Goal: Complete application form

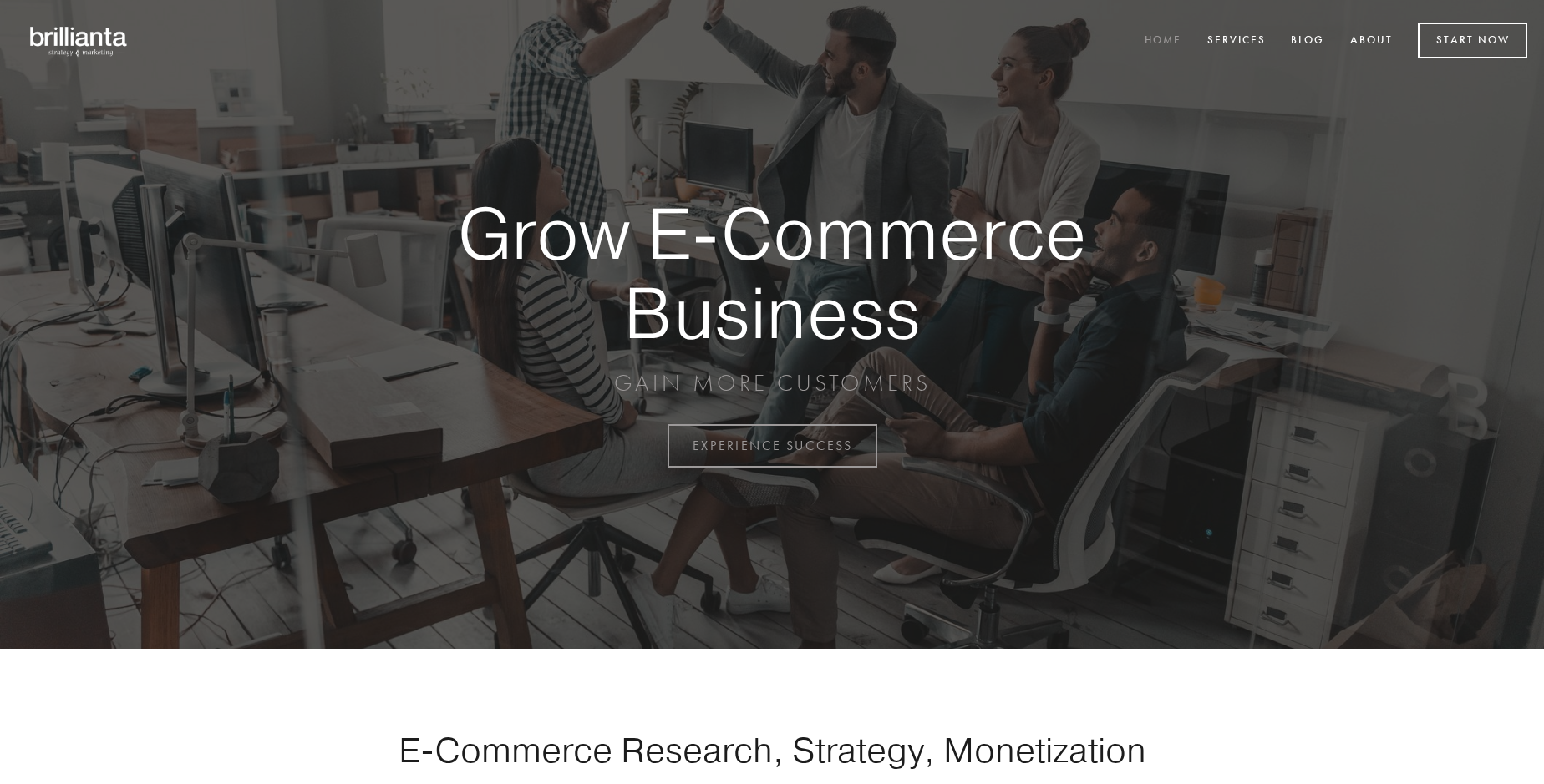
scroll to position [4378, 0]
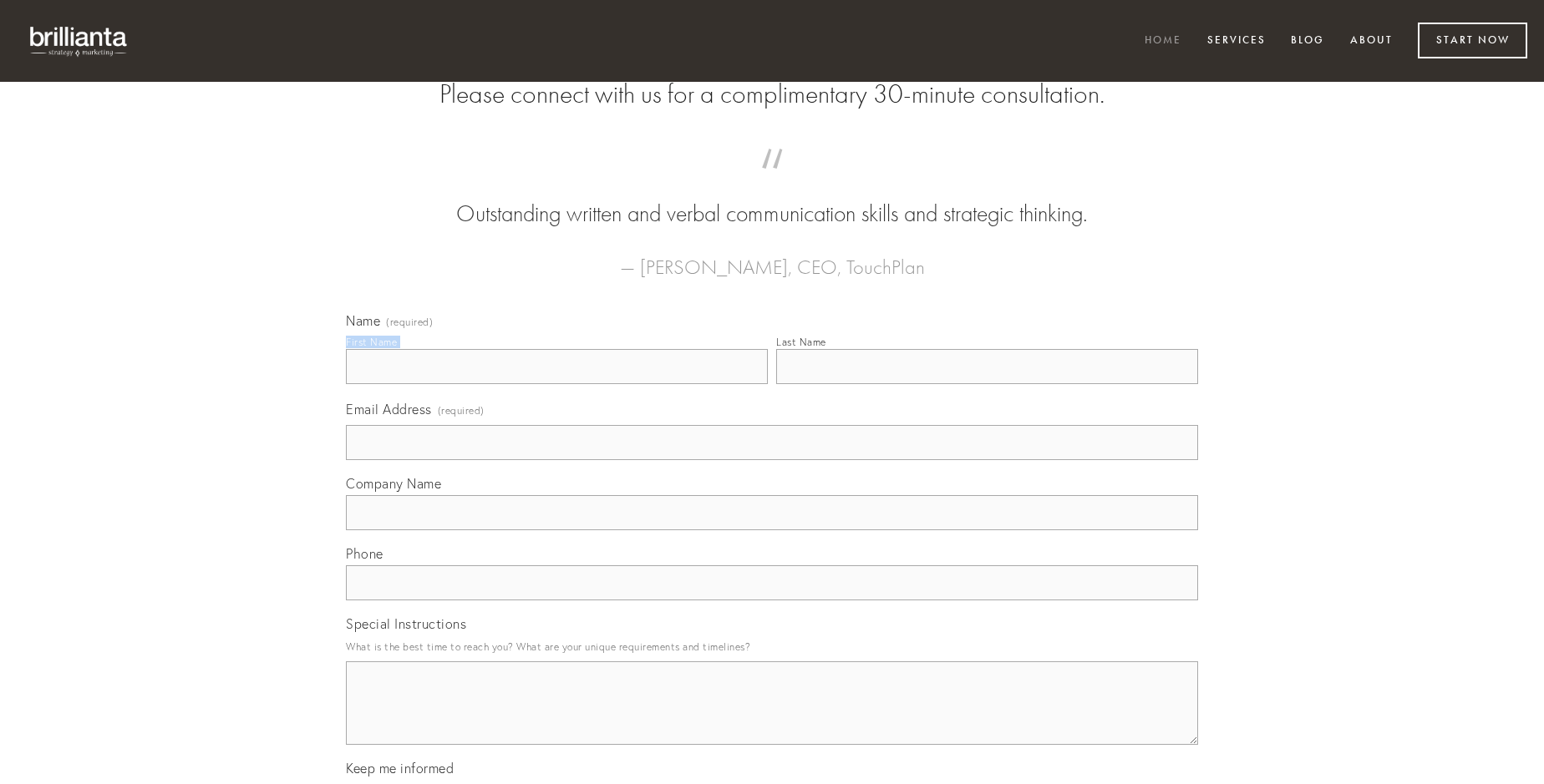
type input "[PERSON_NAME]"
click at [987, 384] on input "Last Name" at bounding box center [987, 366] width 422 height 35
type input "[PERSON_NAME]"
click at [772, 460] on input "Email Address (required)" at bounding box center [771, 442] width 852 height 35
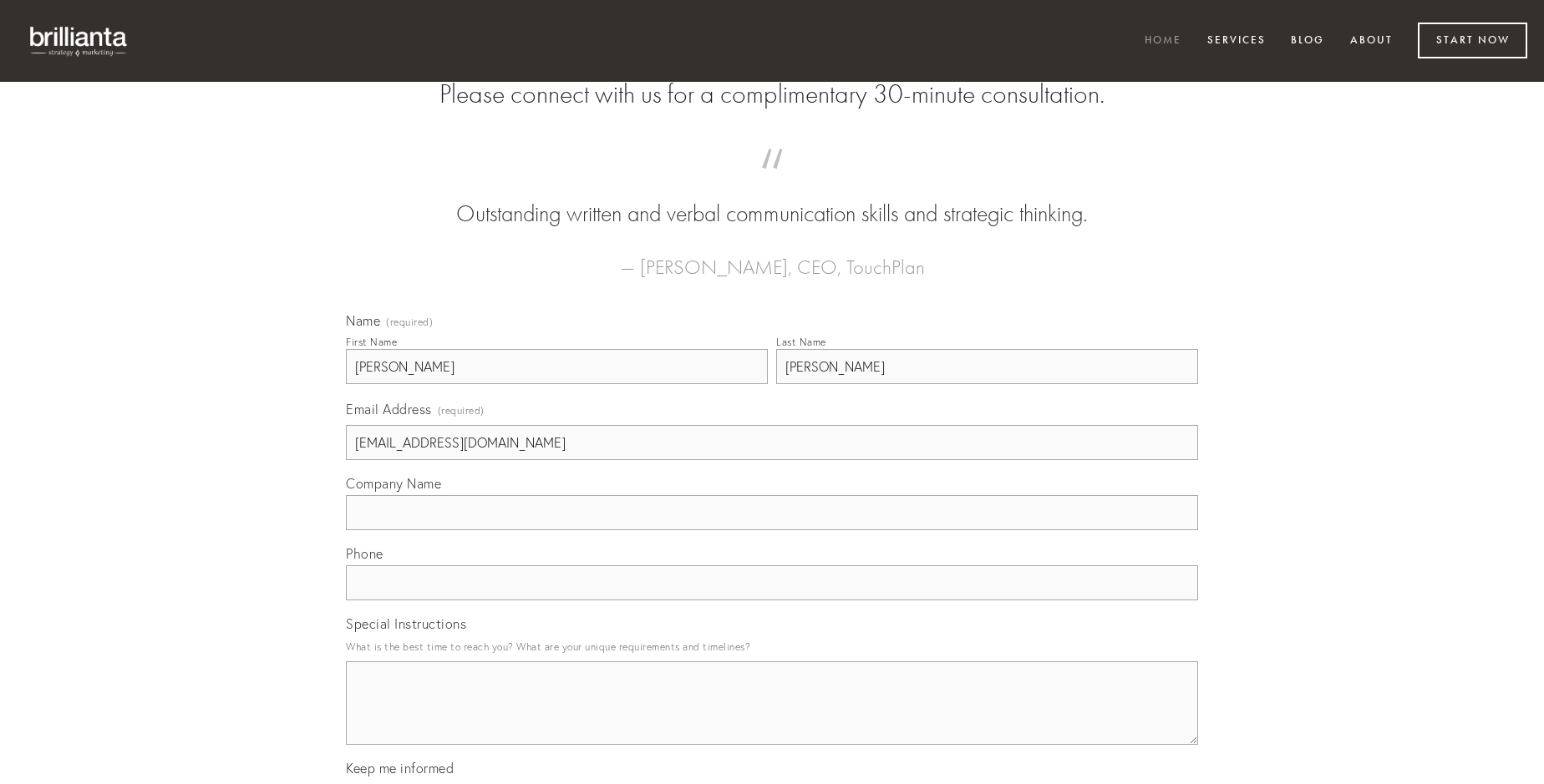
type input "[EMAIL_ADDRESS][DOMAIN_NAME]"
click at [772, 530] on input "Company Name" at bounding box center [771, 513] width 852 height 35
type input "vilicus"
click at [772, 600] on input "text" at bounding box center [771, 583] width 852 height 35
click at [772, 719] on textarea "Special Instructions" at bounding box center [771, 703] width 852 height 84
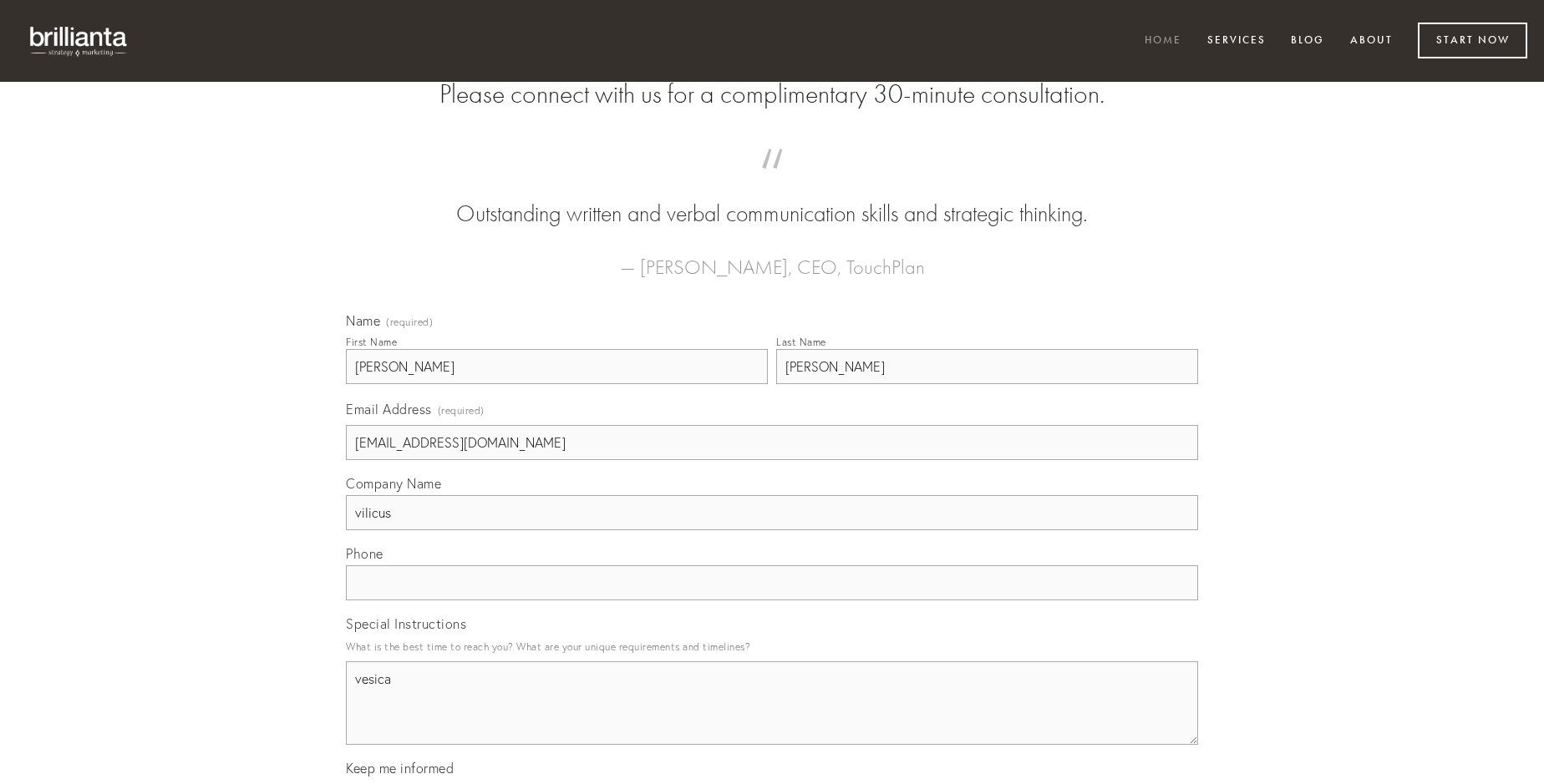
type textarea "vesica"
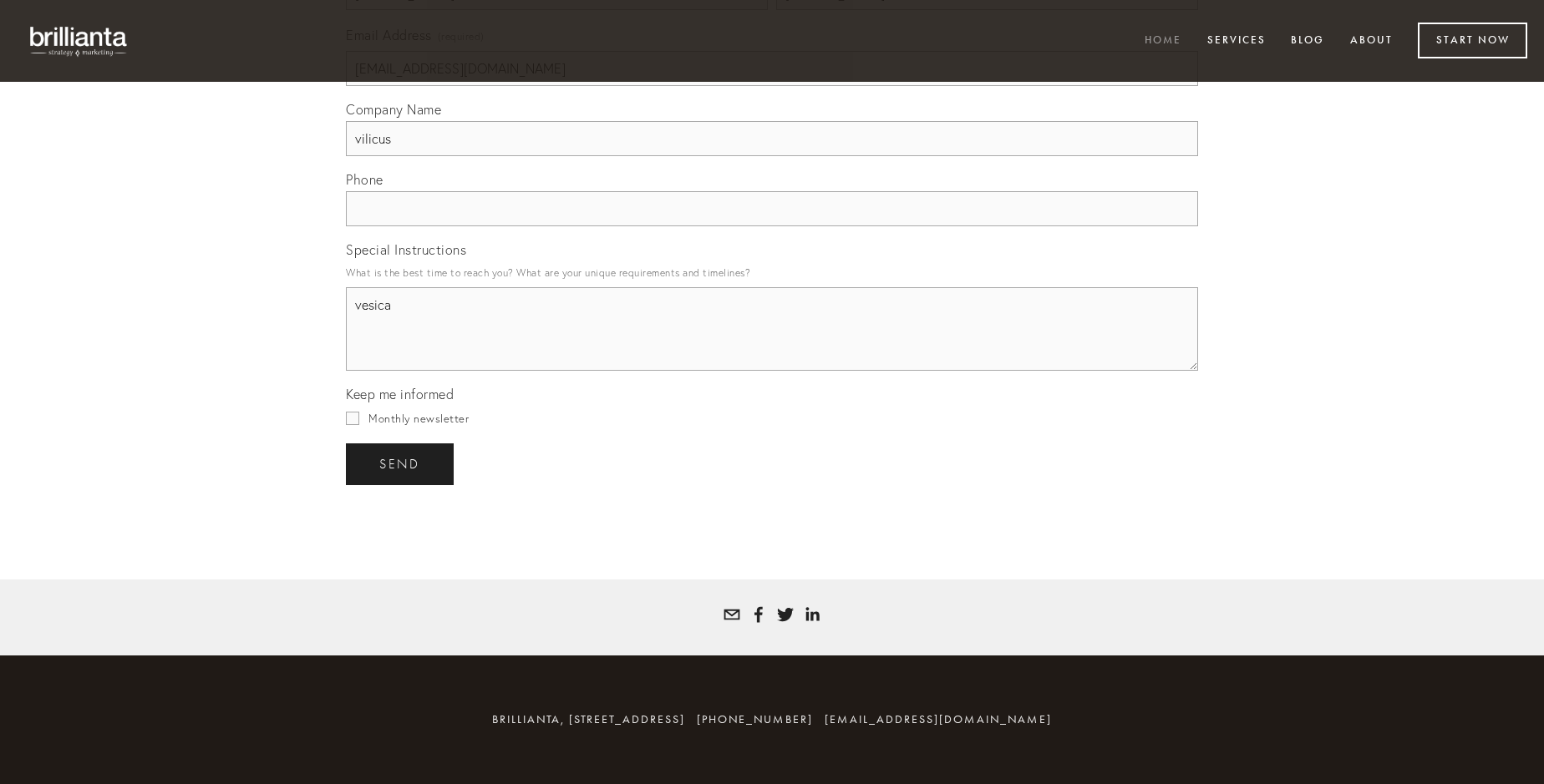
click at [401, 463] on span "send" at bounding box center [400, 464] width 41 height 15
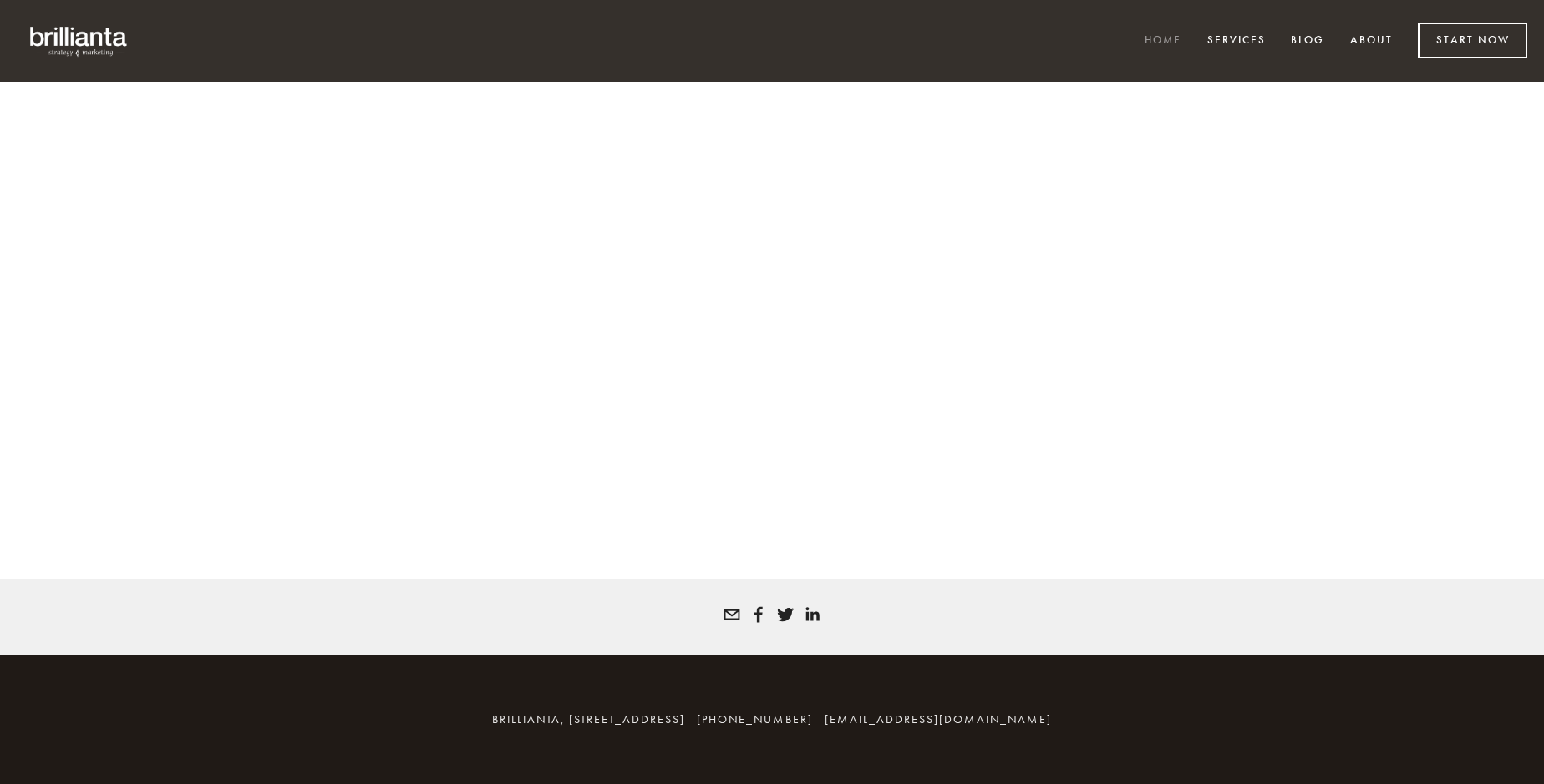
scroll to position [4355, 0]
